Goal: Task Accomplishment & Management: Manage account settings

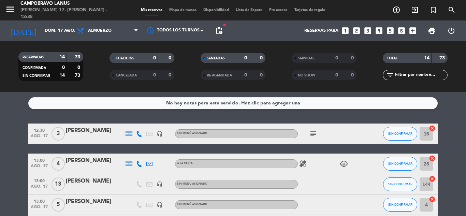
click at [456, 121] on div "No hay notas para este servicio. Haz clic para agregar una 12:30 ago. 17 3 [PER…" at bounding box center [233, 154] width 466 height 124
click at [370, 63] on div "TOTAL 14 73" at bounding box center [415, 61] width 91 height 17
click at [359, 30] on icon "looks_two" at bounding box center [356, 30] width 9 height 9
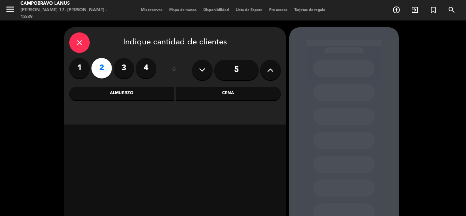
click at [142, 89] on div "Almuerzo" at bounding box center [121, 94] width 105 height 14
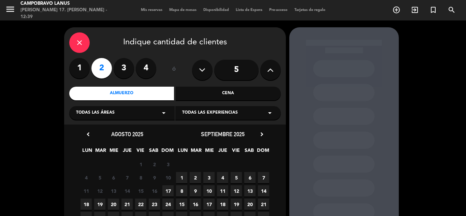
click at [168, 190] on span "17" at bounding box center [167, 190] width 11 height 11
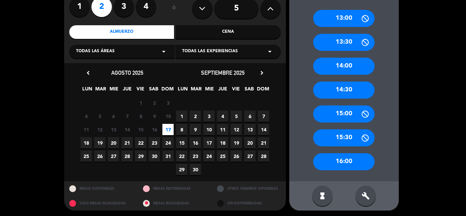
scroll to position [62, 0]
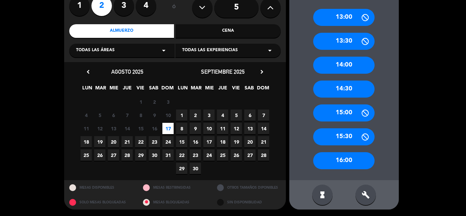
click at [357, 89] on div "14:30" at bounding box center [343, 89] width 61 height 17
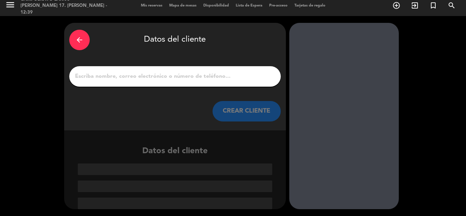
scroll to position [4, 0]
click at [150, 77] on input "1" at bounding box center [174, 77] width 201 height 10
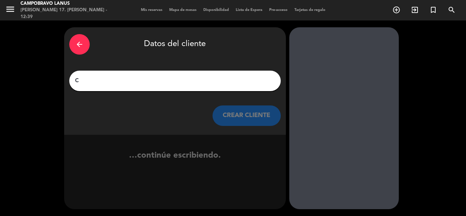
scroll to position [0, 0]
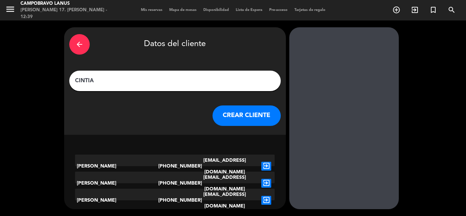
type input "CINTIA"
click at [234, 116] on button "CREAR CLIENTE" at bounding box center [247, 115] width 68 height 20
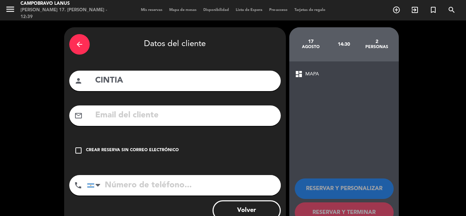
click at [78, 150] on icon "check_box_outline_blank" at bounding box center [78, 150] width 8 height 8
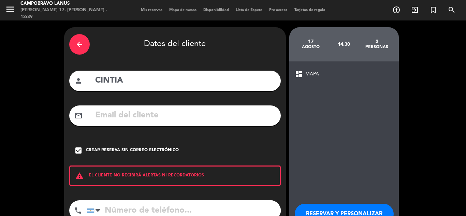
scroll to position [47, 0]
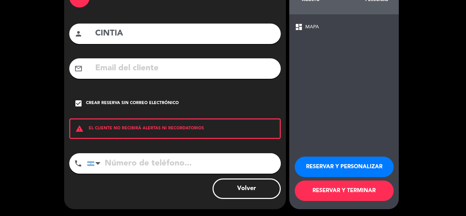
click at [168, 161] on input "tel" at bounding box center [184, 163] width 194 height 20
click at [232, 164] on input "tel" at bounding box center [184, 163] width 194 height 20
type input "1132059938"
click at [320, 167] on button "RESERVAR Y PERSONALIZAR" at bounding box center [344, 167] width 99 height 20
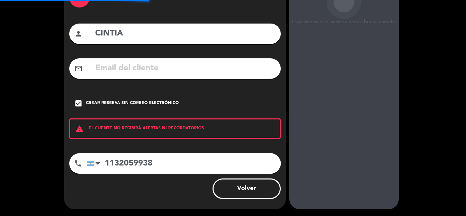
scroll to position [27, 0]
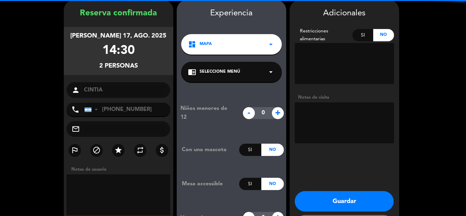
click at [330, 116] on textarea at bounding box center [344, 122] width 99 height 41
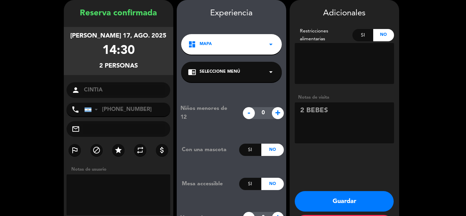
type textarea "2 BEBES"
click at [361, 198] on button "Guardar" at bounding box center [344, 201] width 99 height 20
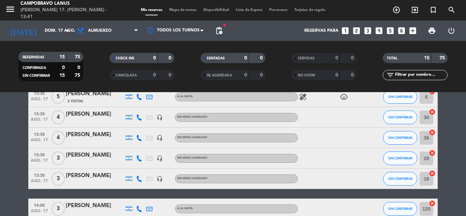
scroll to position [273, 0]
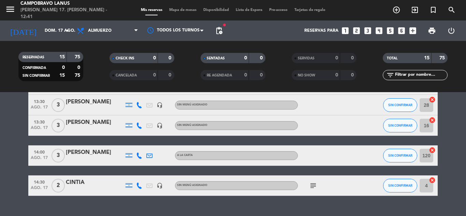
click at [78, 188] on div at bounding box center [95, 189] width 58 height 5
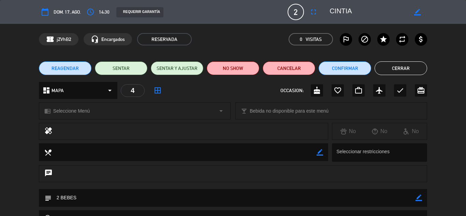
click at [303, 13] on span "2" at bounding box center [296, 12] width 16 height 16
click at [299, 13] on span "2" at bounding box center [296, 12] width 16 height 16
click at [416, 13] on icon "border_color" at bounding box center [417, 12] width 6 height 6
click at [299, 9] on span "2" at bounding box center [296, 12] width 16 height 16
click at [295, 17] on span "2" at bounding box center [296, 12] width 16 height 16
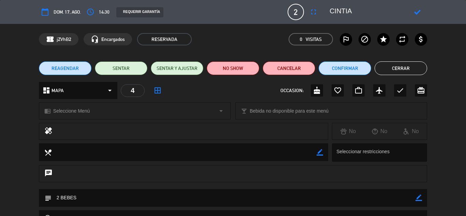
click at [418, 11] on icon at bounding box center [417, 12] width 6 height 6
click at [293, 13] on span "2" at bounding box center [296, 12] width 16 height 16
click at [420, 11] on icon "border_color" at bounding box center [417, 12] width 6 height 6
click at [292, 11] on span "2" at bounding box center [296, 12] width 16 height 16
click at [307, 6] on div "calendar_today dom. 17, ago. access_time 14:30 REQUERIR GARANTÍA 2 CINTIA fulls…" at bounding box center [233, 12] width 388 height 16
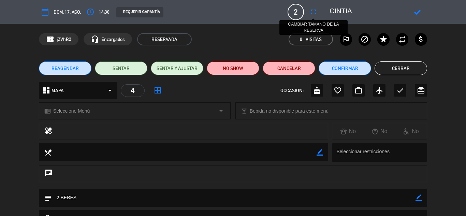
click at [315, 10] on icon "fullscreen" at bounding box center [314, 12] width 8 height 8
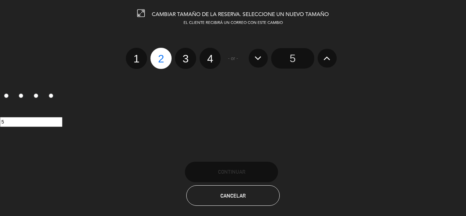
click at [324, 58] on icon at bounding box center [327, 58] width 7 height 11
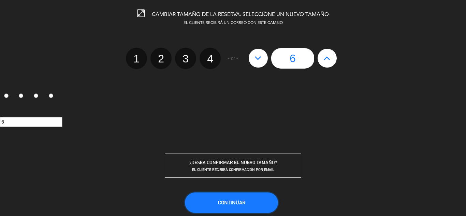
click at [247, 203] on button "Continuar" at bounding box center [231, 203] width 93 height 20
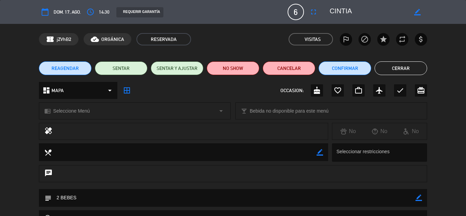
click at [401, 68] on button "Cerrar" at bounding box center [401, 68] width 53 height 14
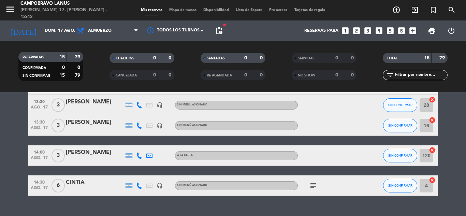
click at [73, 185] on div "CINTIA" at bounding box center [95, 182] width 58 height 9
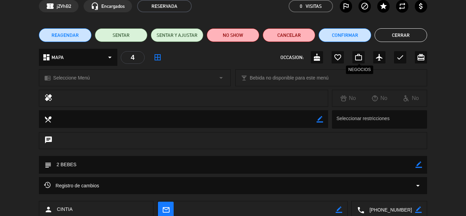
scroll to position [0, 0]
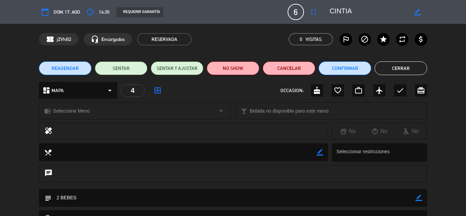
click at [406, 62] on button "Cerrar" at bounding box center [401, 68] width 53 height 14
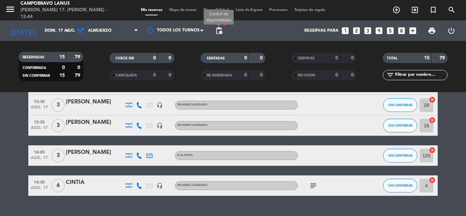
click at [219, 29] on span "pending_actions" at bounding box center [219, 31] width 8 height 8
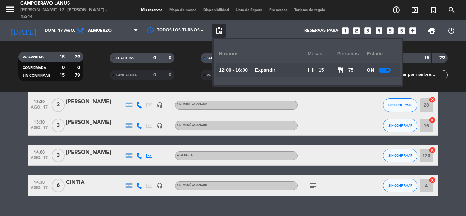
click at [269, 70] on u "Expandir" at bounding box center [265, 69] width 20 height 5
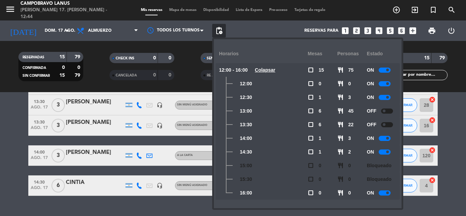
click at [383, 137] on div at bounding box center [385, 138] width 12 height 5
click at [221, 30] on span "pending_actions" at bounding box center [219, 31] width 8 height 8
